Goal: Task Accomplishment & Management: Use online tool/utility

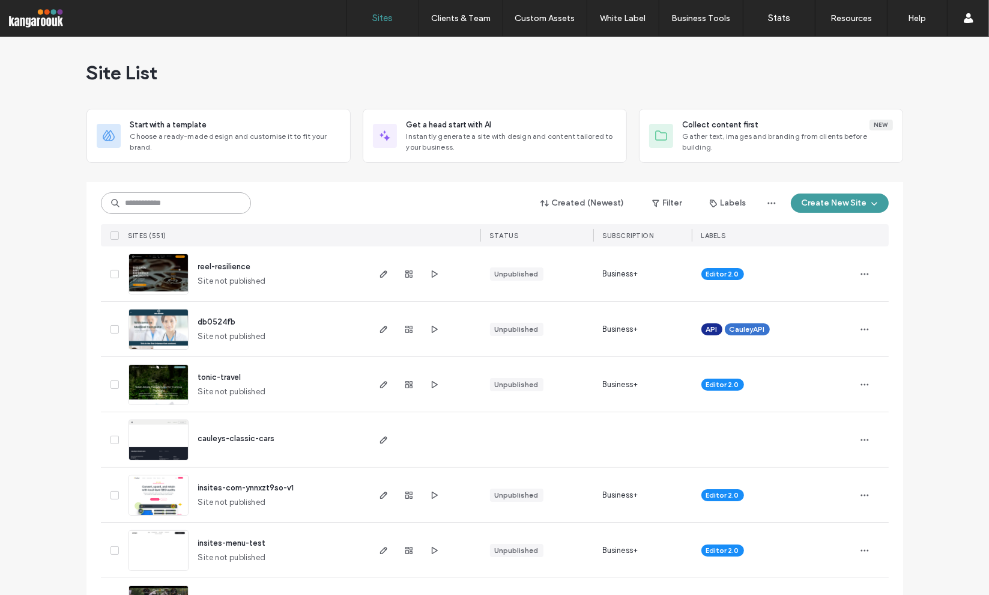
click at [211, 207] on input at bounding box center [176, 203] width 150 height 22
click at [217, 194] on input at bounding box center [176, 203] width 150 height 22
click at [221, 199] on input at bounding box center [176, 203] width 150 height 22
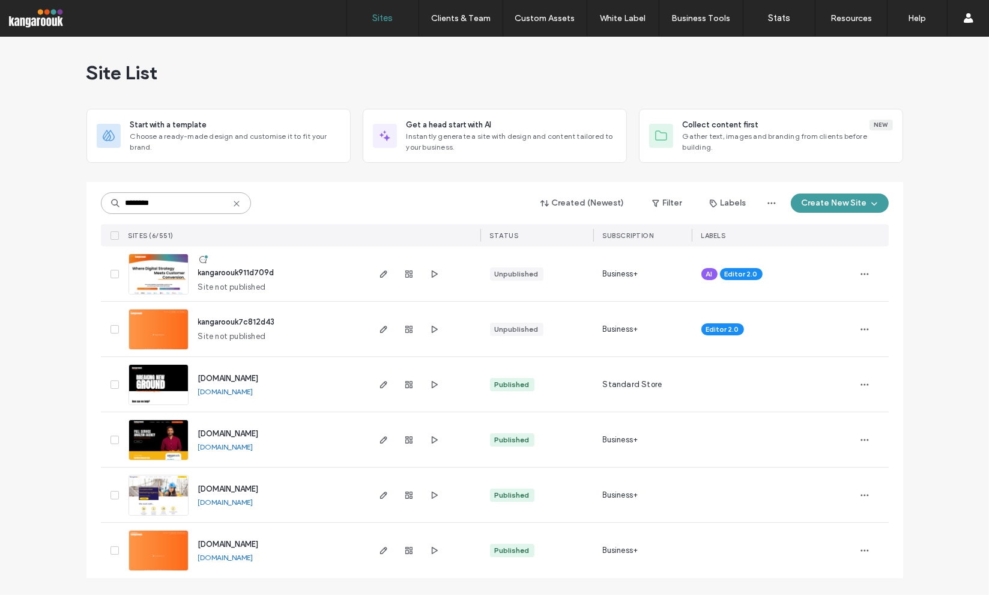
type input "********"
click at [440, 251] on div at bounding box center [409, 273] width 65 height 55
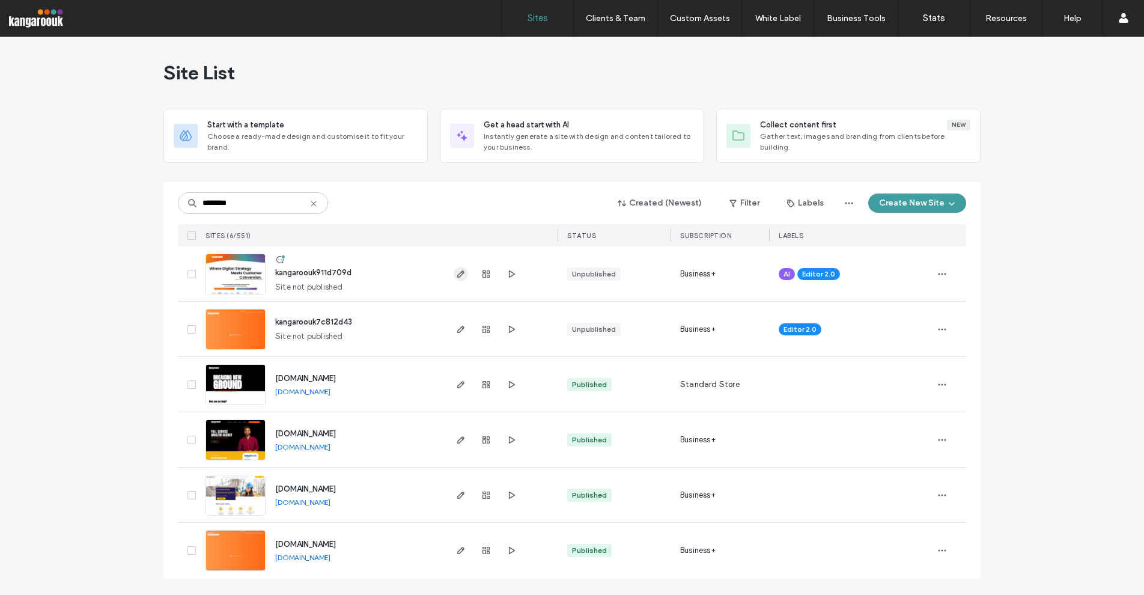
click at [461, 277] on icon "button" at bounding box center [461, 274] width 10 height 10
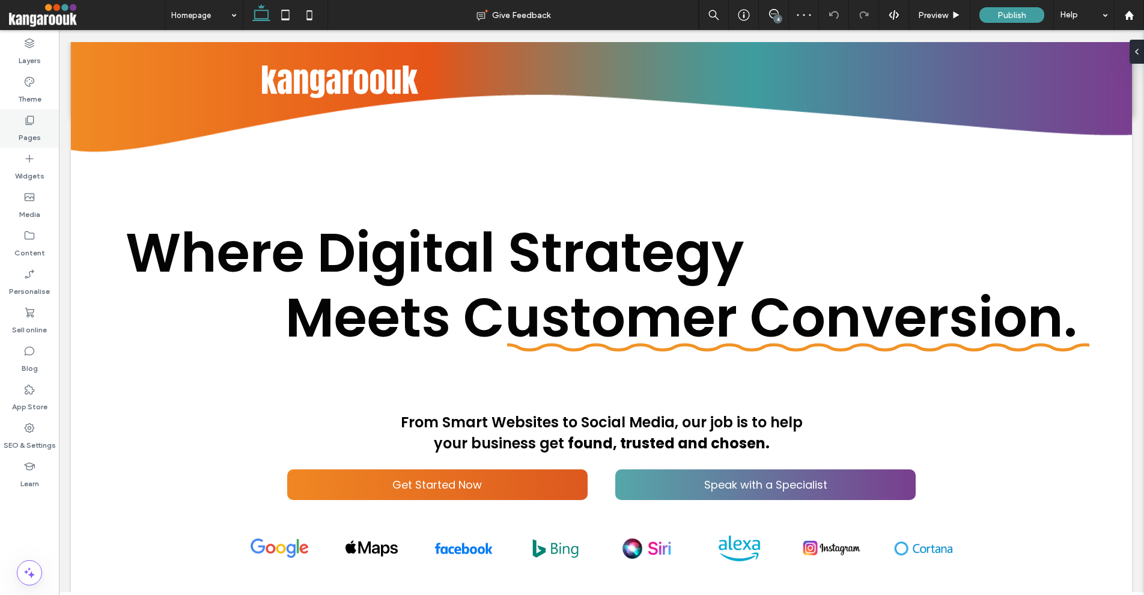
click at [41, 114] on div "Pages" at bounding box center [29, 128] width 59 height 38
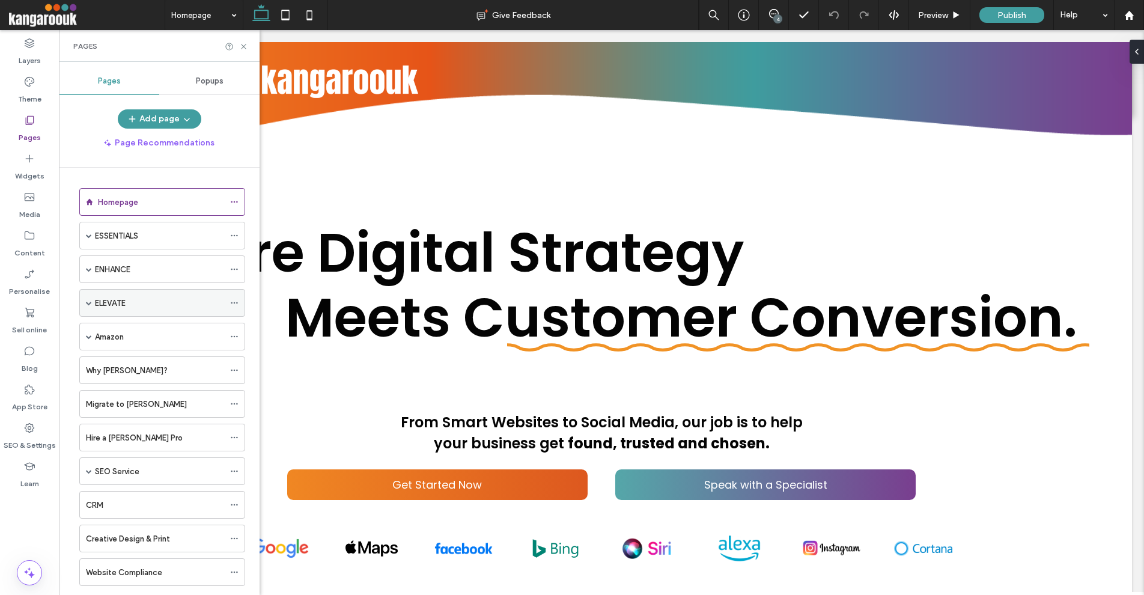
click at [148, 306] on div "ELEVATE" at bounding box center [159, 303] width 129 height 13
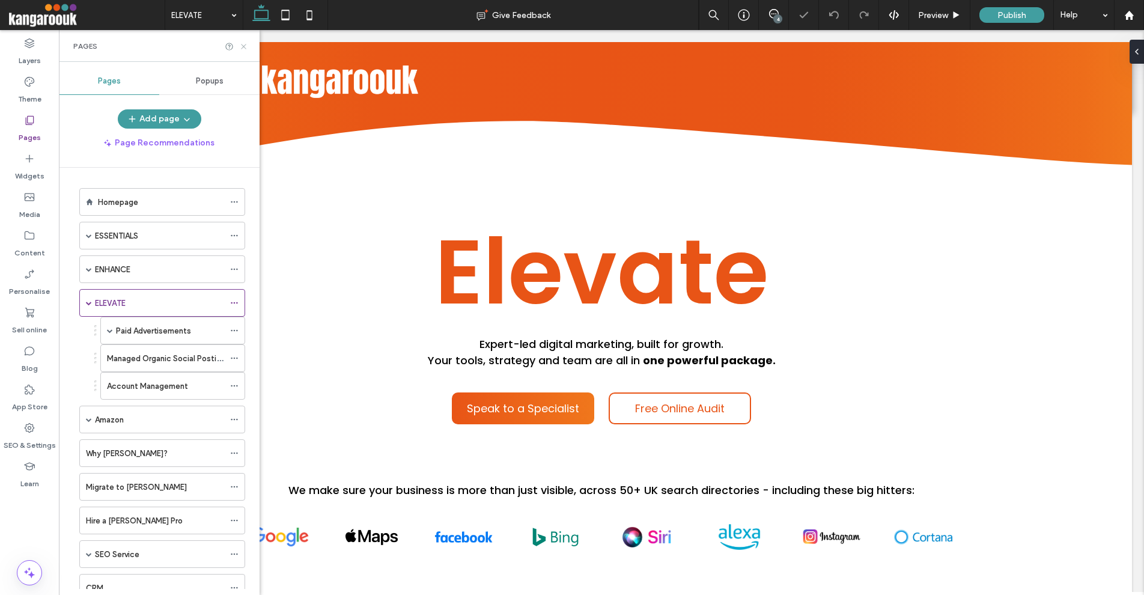
click at [245, 45] on icon at bounding box center [243, 46] width 9 height 9
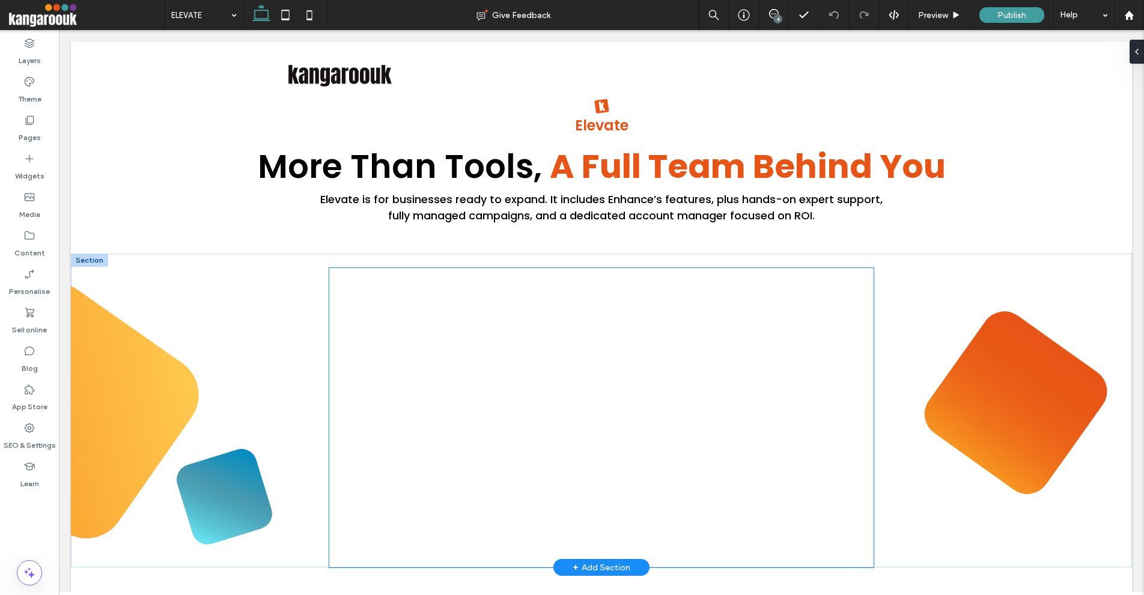
scroll to position [661, 0]
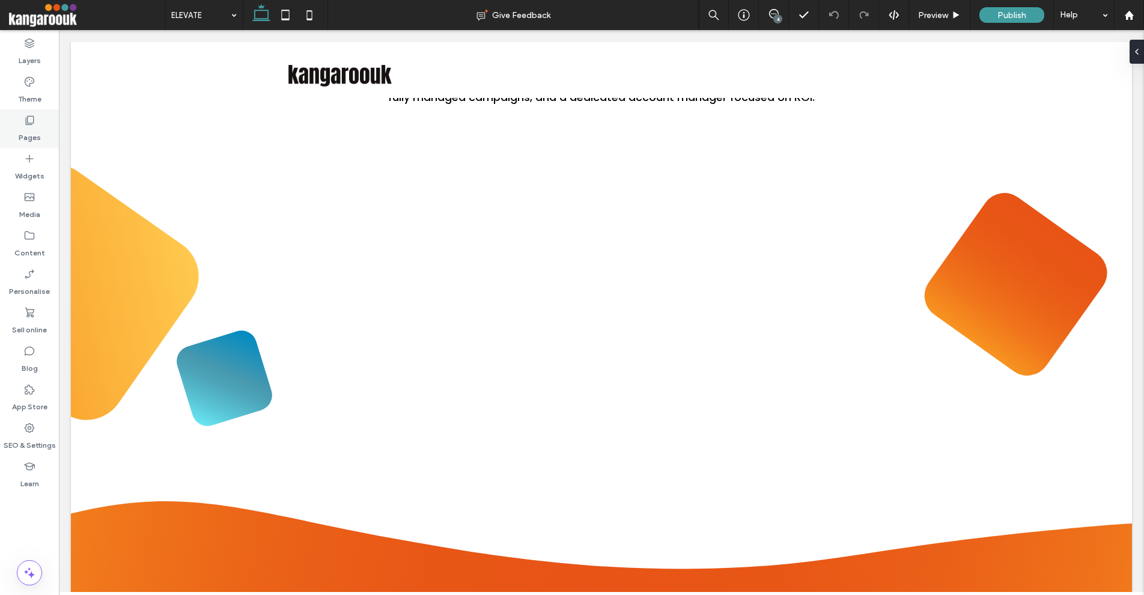
click at [38, 125] on div "Pages" at bounding box center [29, 128] width 59 height 38
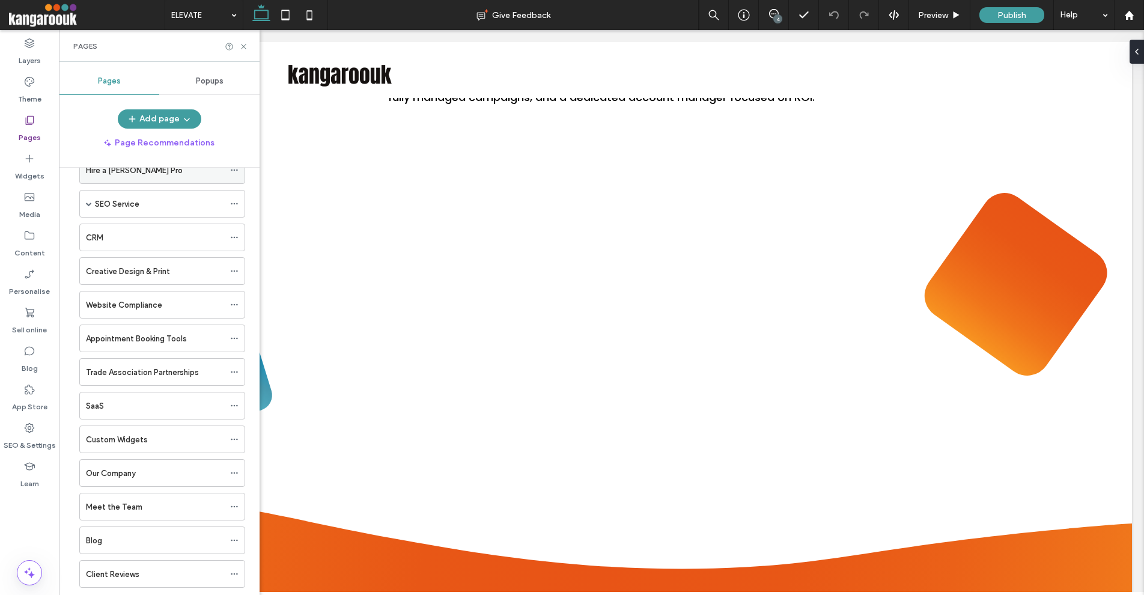
scroll to position [360, 0]
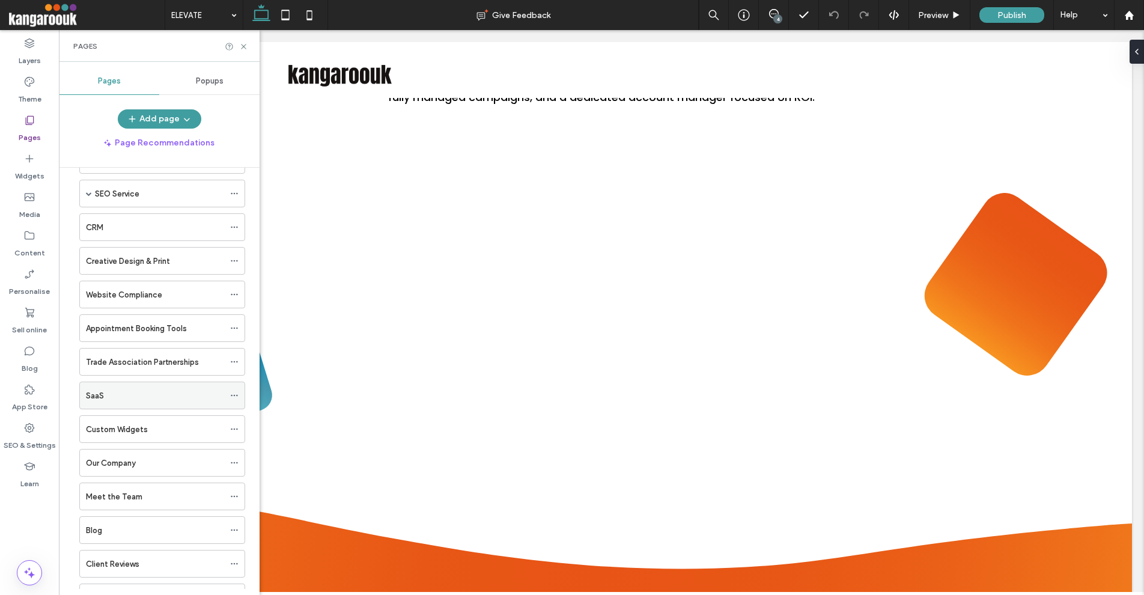
click at [142, 392] on div "SaaS" at bounding box center [155, 395] width 138 height 13
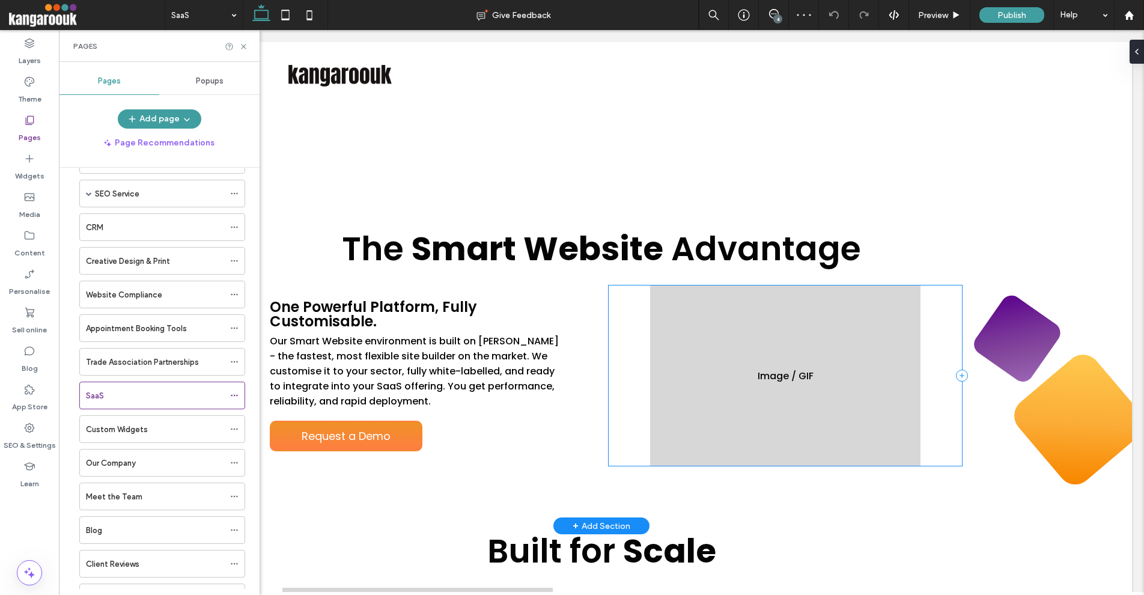
scroll to position [541, 0]
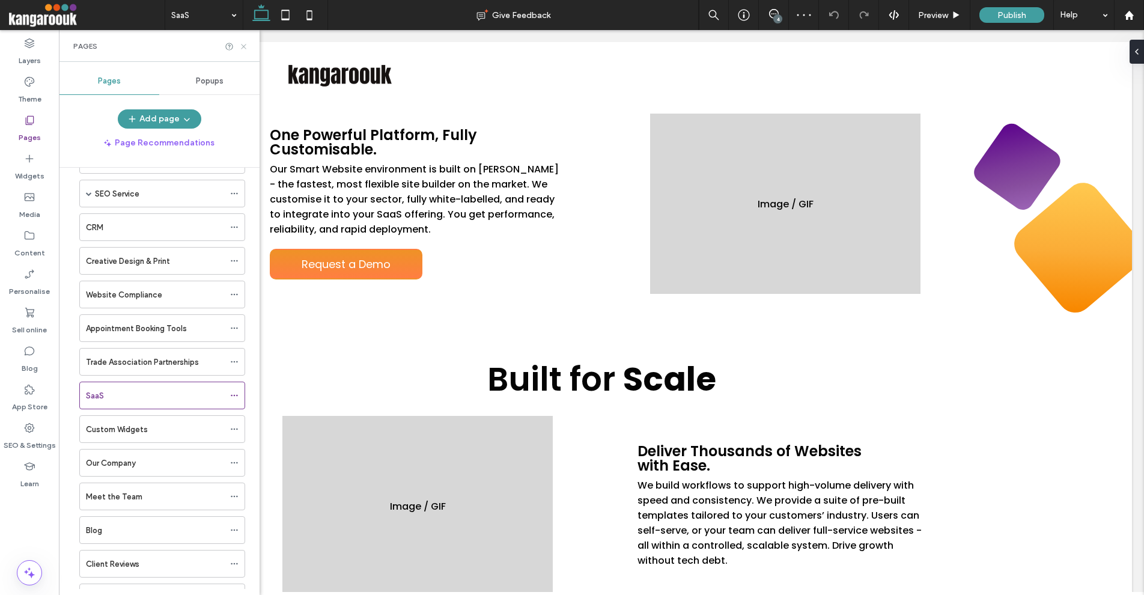
click at [243, 46] on use at bounding box center [243, 46] width 5 height 5
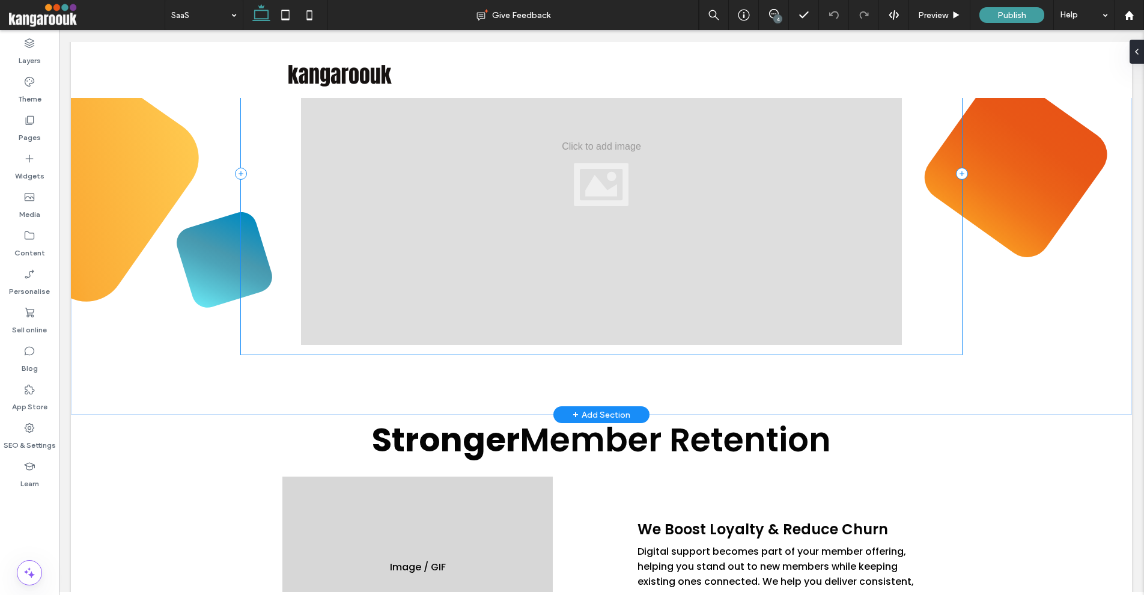
scroll to position [2463, 0]
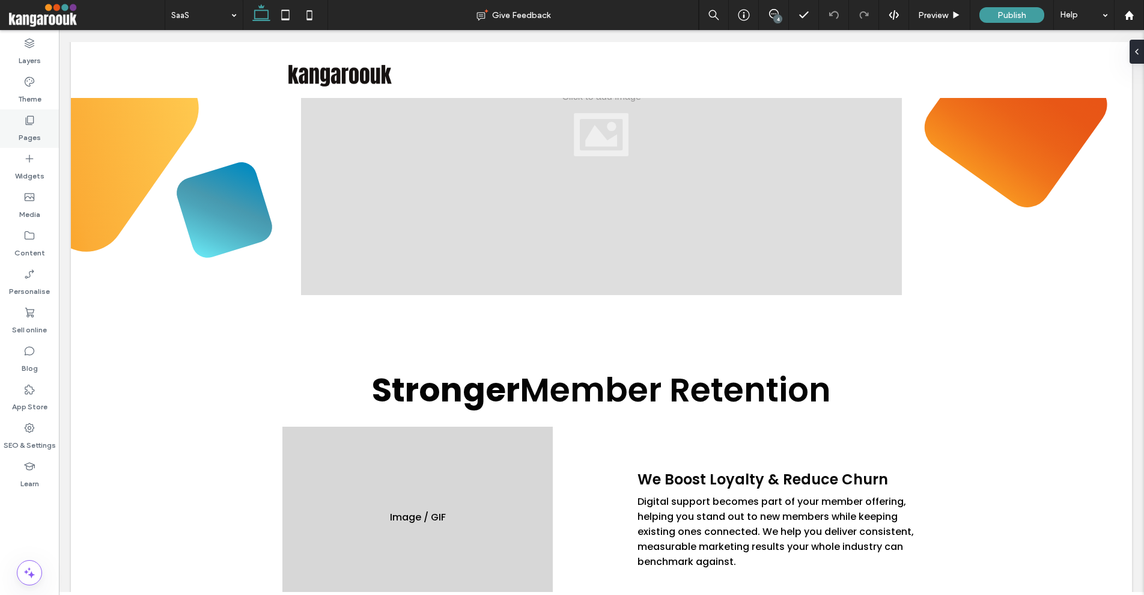
click at [26, 130] on label "Pages" at bounding box center [30, 134] width 22 height 17
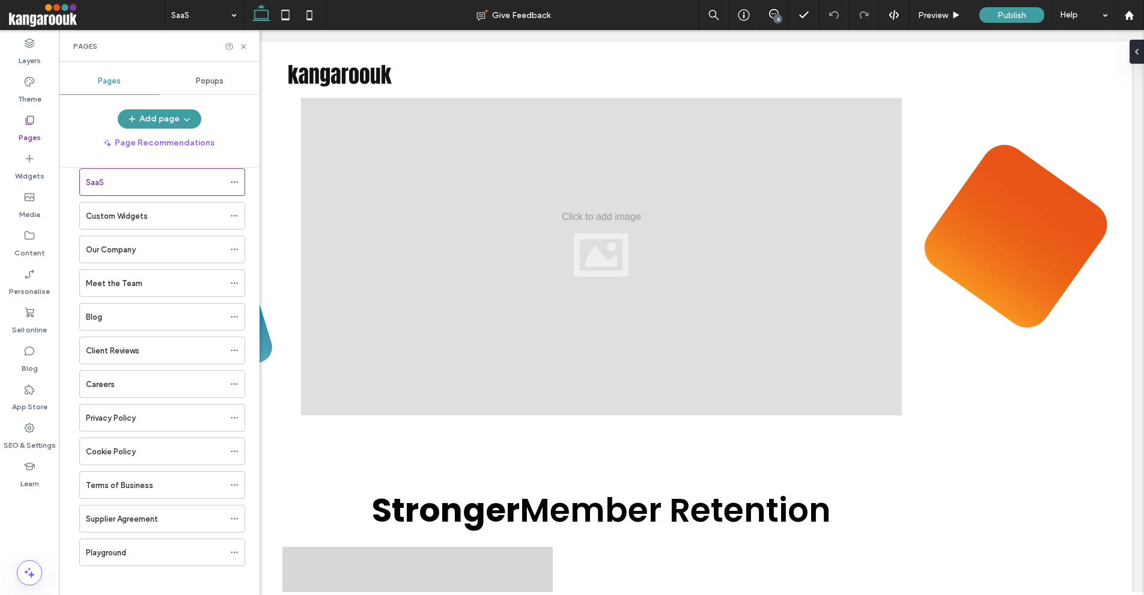
scroll to position [514, 0]
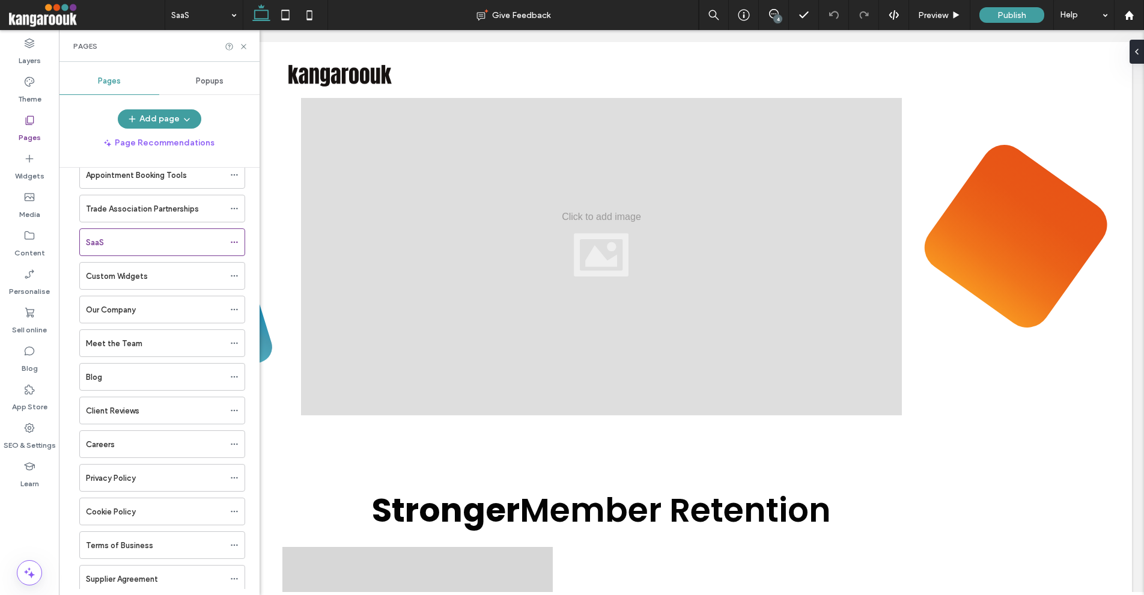
click at [249, 44] on div "Pages" at bounding box center [159, 46] width 201 height 32
click at [159, 204] on label "Trade Association Partnerships" at bounding box center [142, 208] width 113 height 21
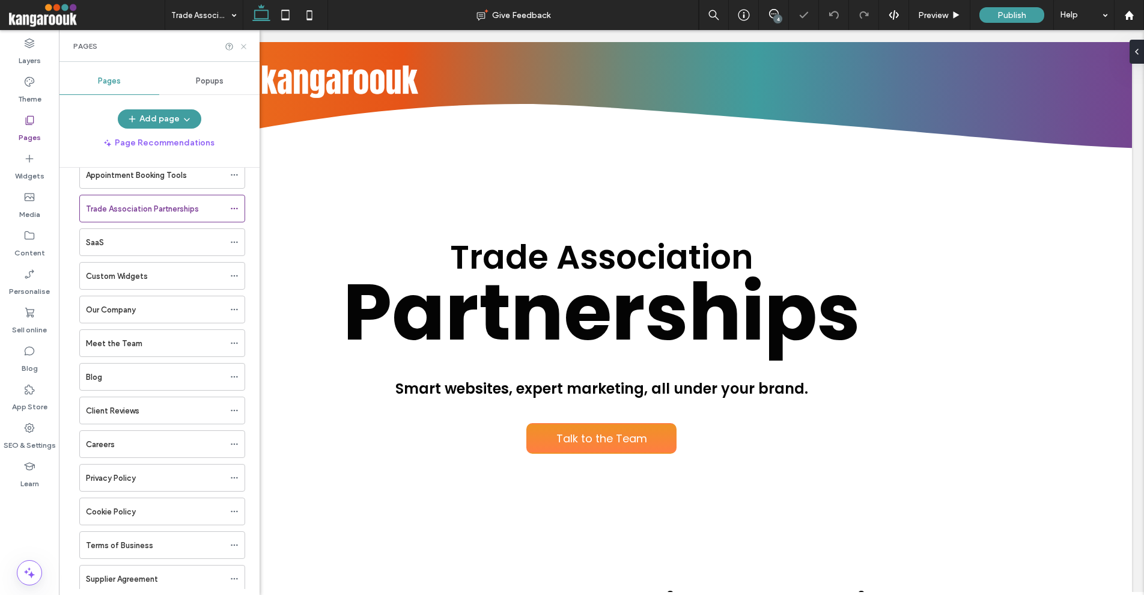
click at [242, 44] on use at bounding box center [243, 46] width 5 height 5
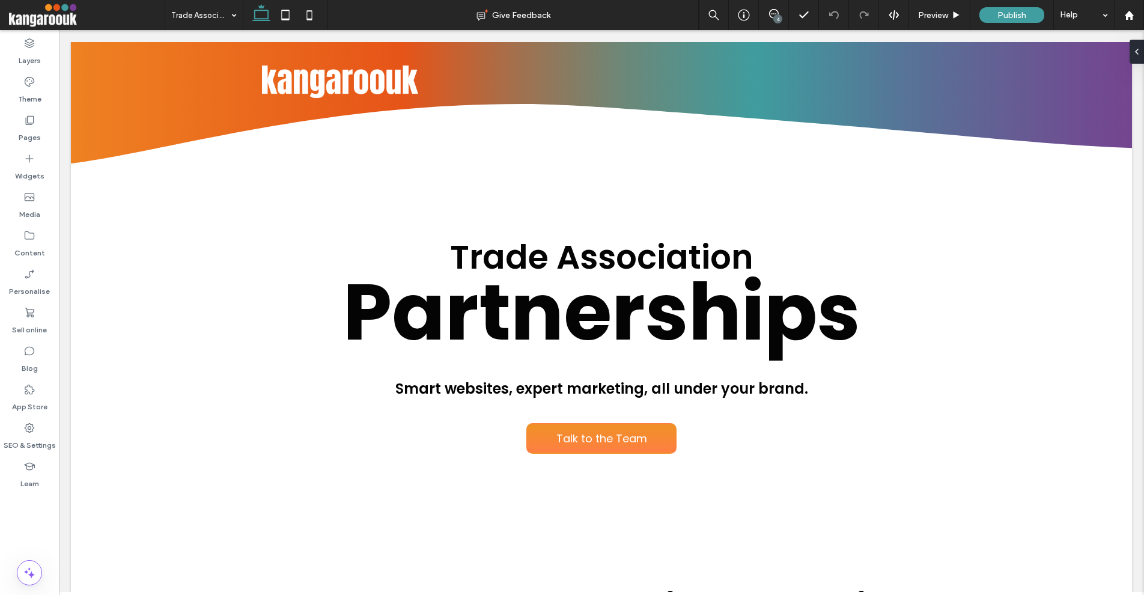
drag, startPoint x: 133, startPoint y: 214, endPoint x: 161, endPoint y: 35, distance: 181.2
click at [45, 13] on span at bounding box center [87, 15] width 156 height 24
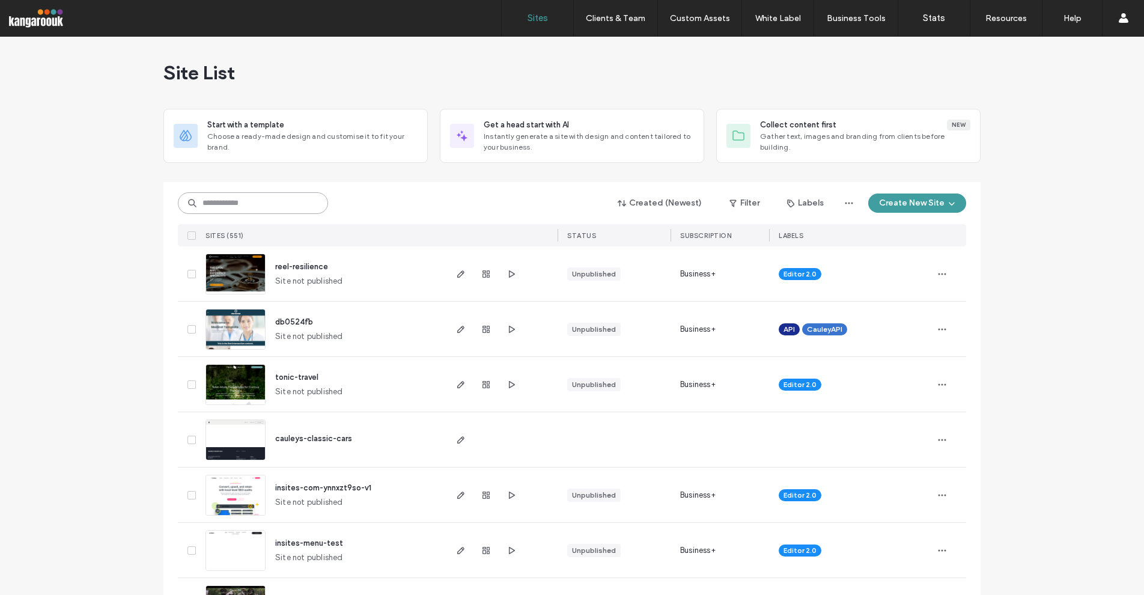
click at [272, 202] on input at bounding box center [253, 203] width 150 height 22
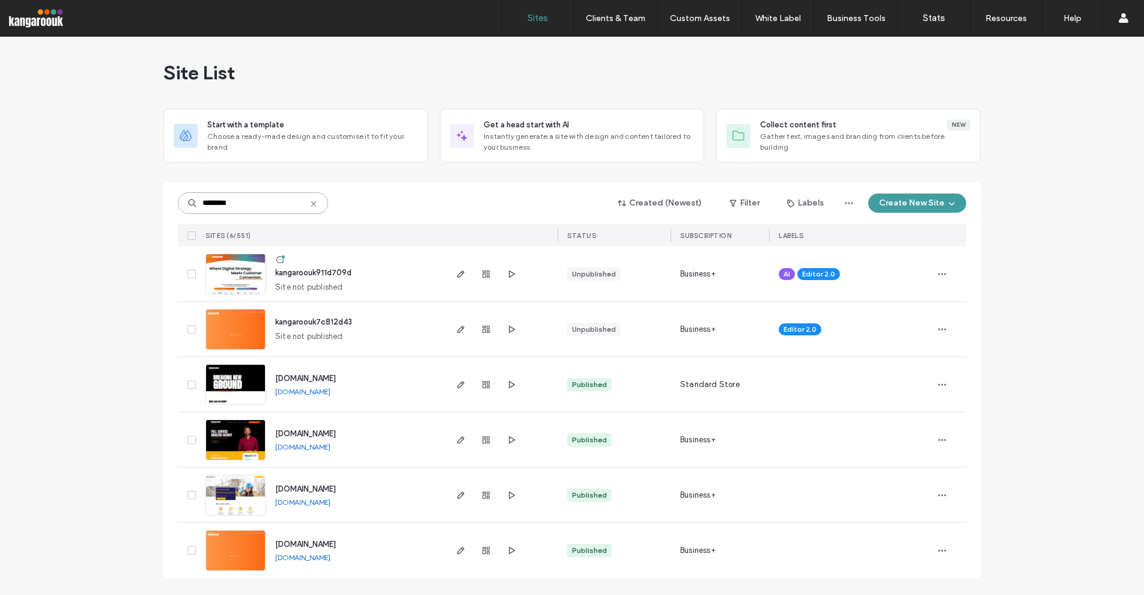
type input "********"
click at [444, 327] on div at bounding box center [501, 329] width 114 height 55
click at [451, 326] on div at bounding box center [501, 329] width 114 height 55
click at [462, 326] on use "button" at bounding box center [460, 329] width 7 height 7
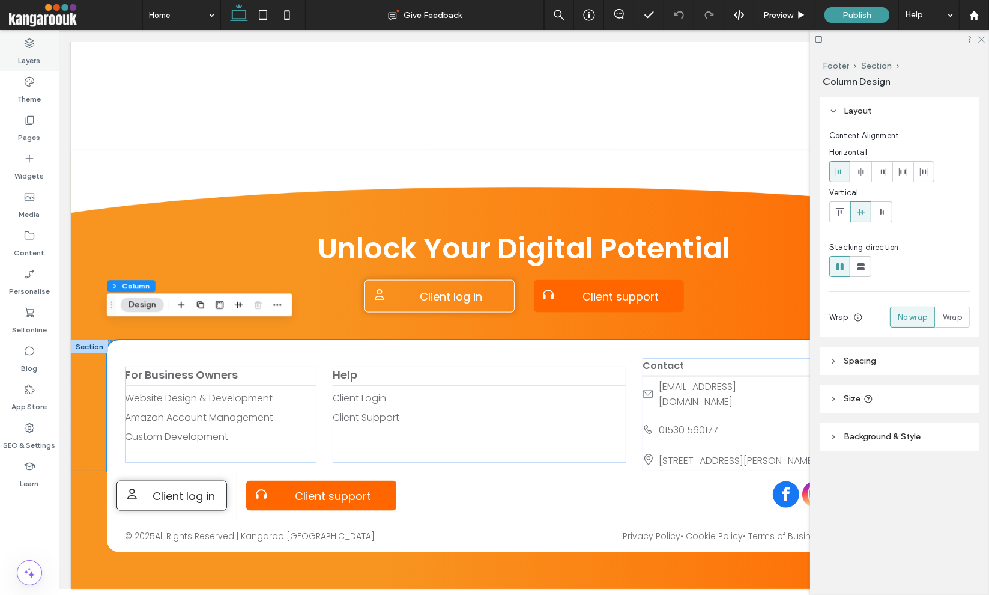
scroll to position [1668, 0]
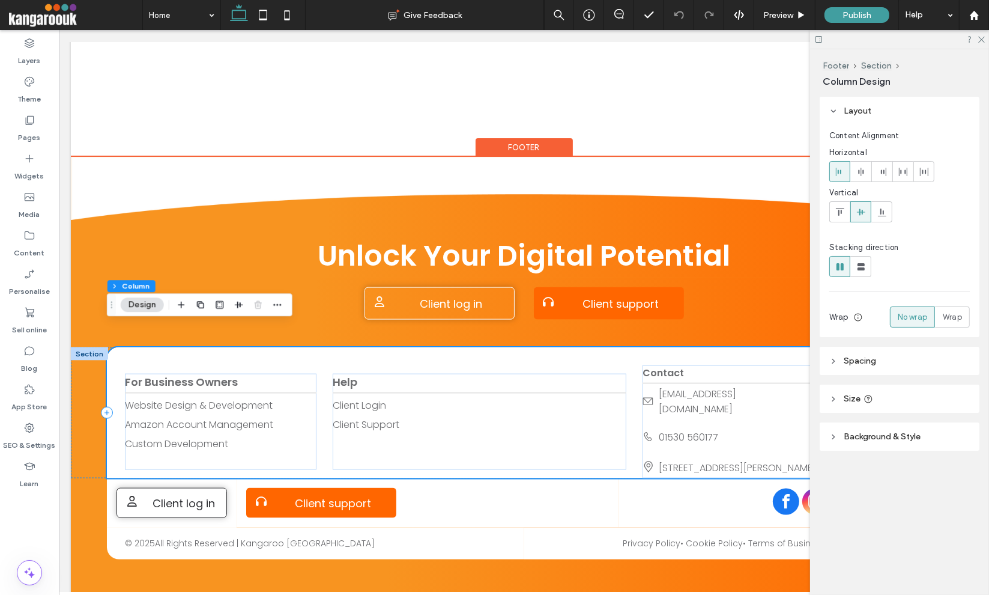
click at [135, 347] on div "For Business Owners Website Design & Development Amazon Account Management Cust…" at bounding box center [523, 412] width 834 height 131
click at [92, 347] on div at bounding box center [88, 353] width 37 height 13
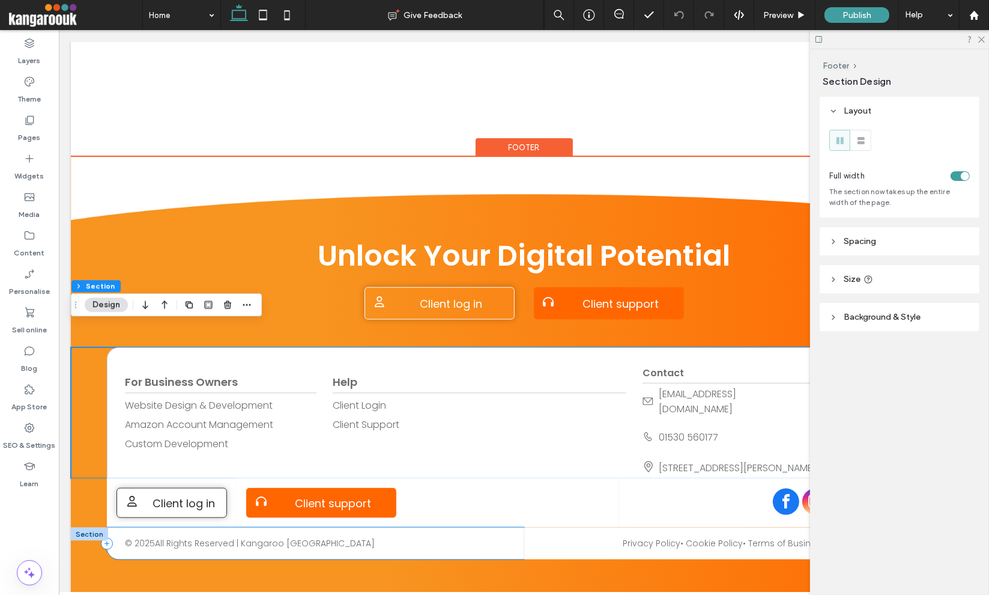
click at [121, 529] on div "© 2025 All Rights Reserved | Kangaroo UK" at bounding box center [314, 543] width 417 height 32
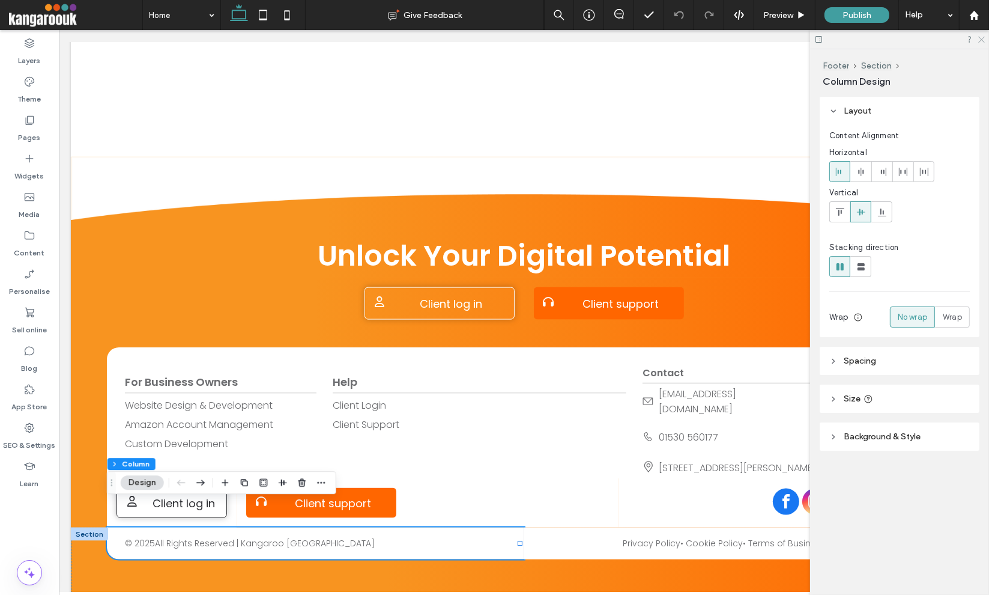
click at [985, 40] on icon at bounding box center [981, 39] width 8 height 8
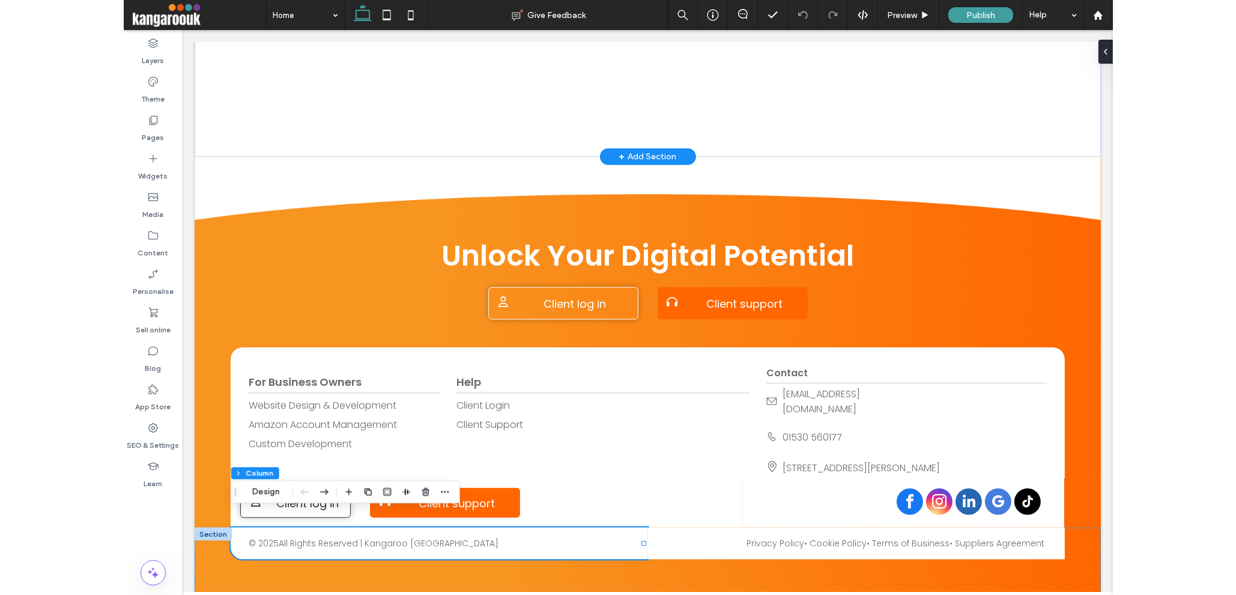
scroll to position [1659, 0]
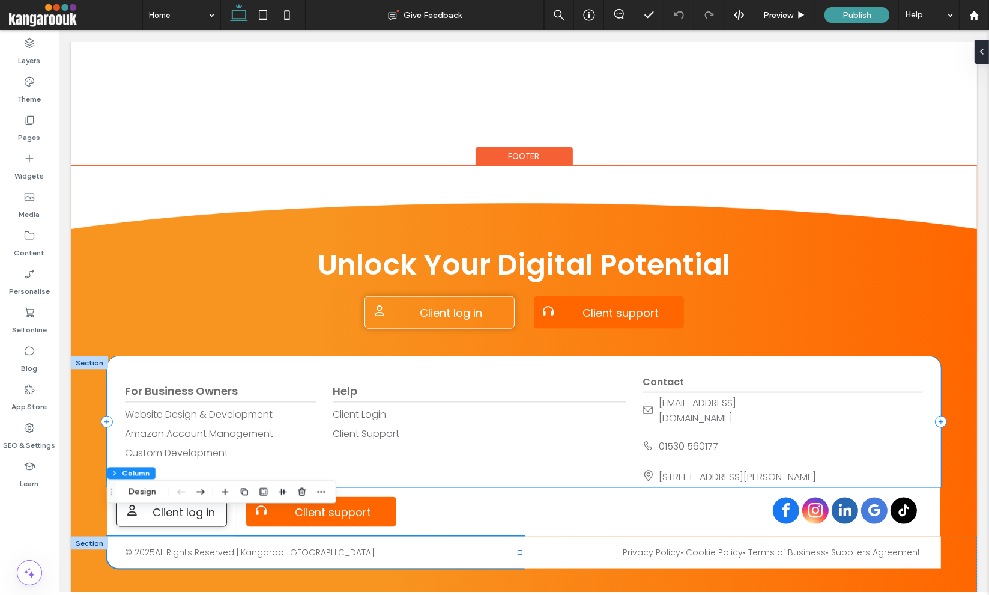
click at [175, 356] on div "For Business Owners Website Design & Development Amazon Account Management Cust…" at bounding box center [523, 421] width 834 height 131
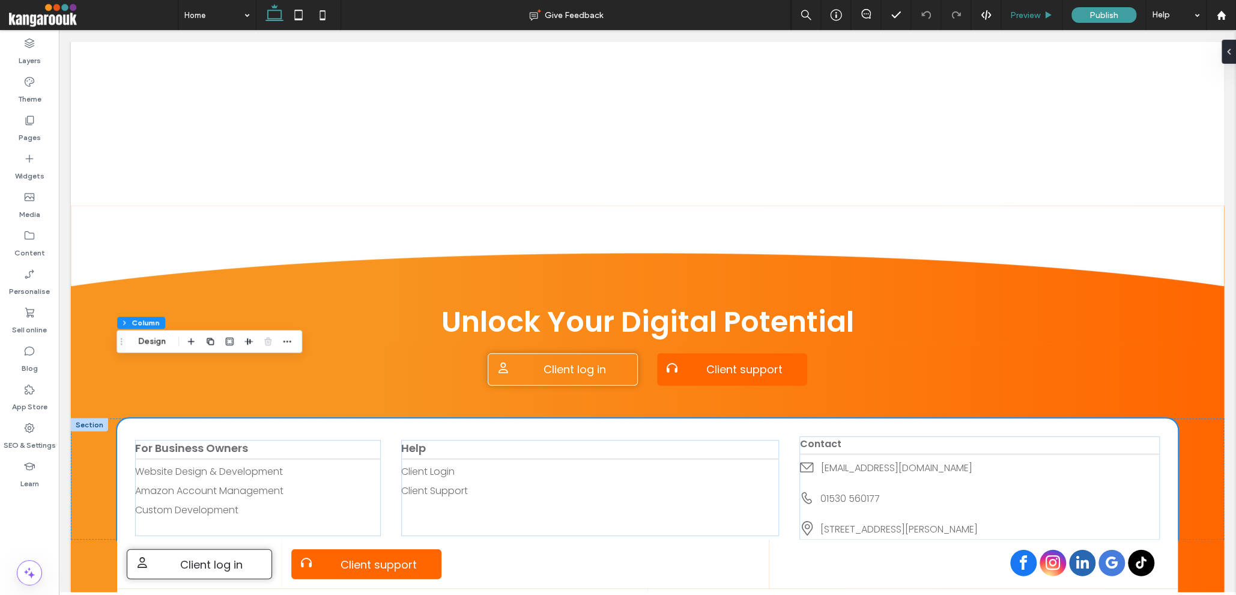
scroll to position [1708, 0]
